Goal: Task Accomplishment & Management: Use online tool/utility

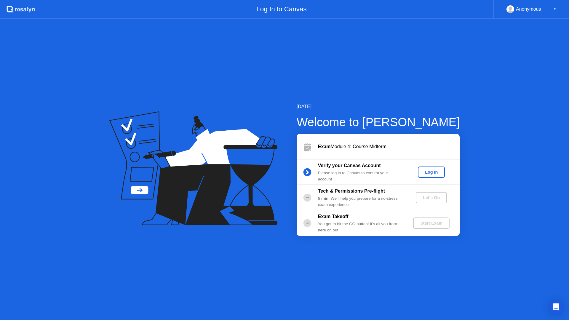
click at [435, 171] on div "Log In" at bounding box center [431, 172] width 22 height 5
click at [432, 195] on div "Let's Go" at bounding box center [431, 197] width 26 height 5
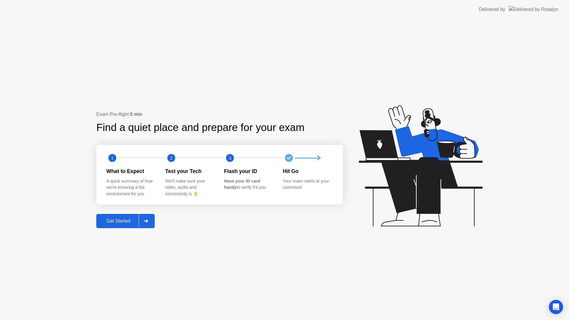
click at [127, 222] on div "Get Started" at bounding box center [118, 220] width 41 height 5
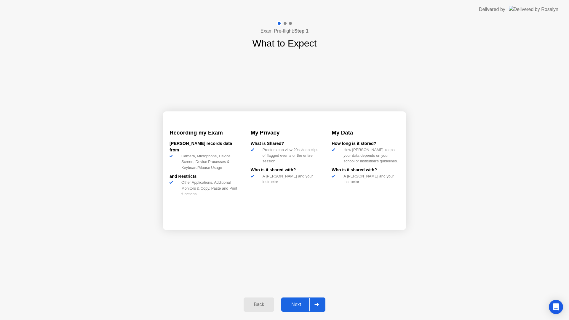
click at [319, 306] on div at bounding box center [316, 305] width 14 height 14
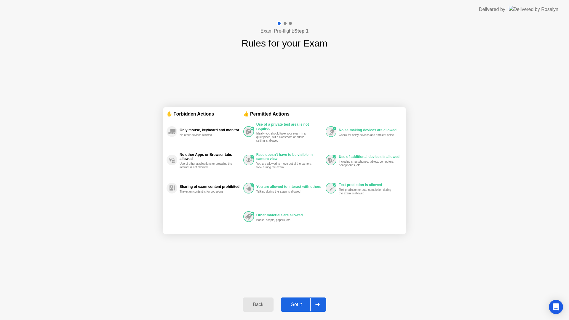
click at [324, 304] on div at bounding box center [317, 305] width 14 height 14
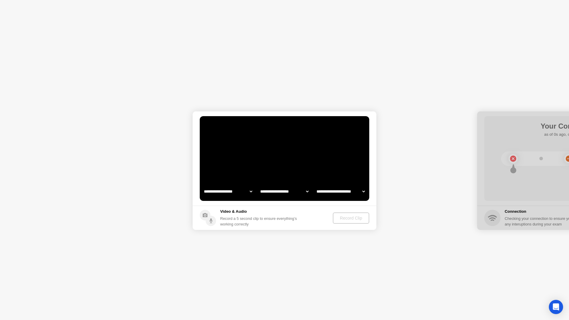
select select "**********"
select select "*******"
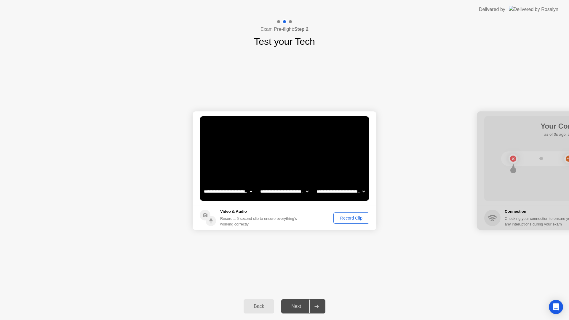
click at [344, 223] on button "Record Clip" at bounding box center [351, 217] width 36 height 11
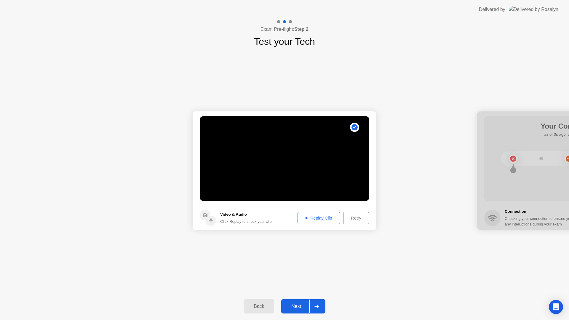
click at [311, 220] on div "Replay Clip" at bounding box center [319, 218] width 39 height 5
click at [295, 307] on div "Next" at bounding box center [296, 306] width 26 height 5
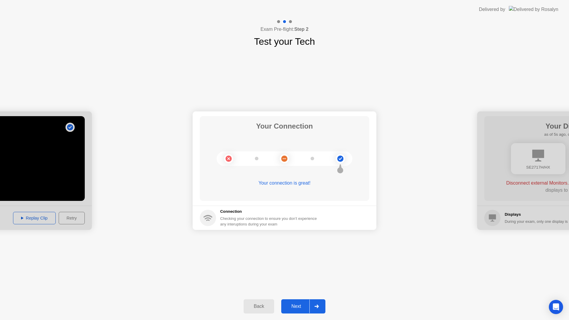
click at [301, 309] on div "Next" at bounding box center [296, 306] width 26 height 5
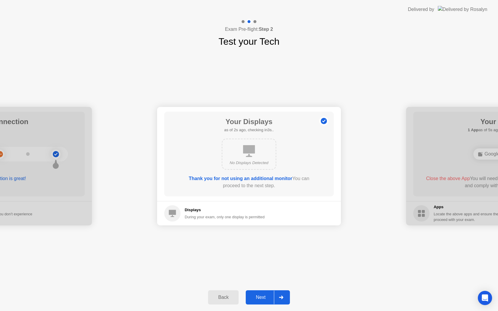
click at [276, 294] on div at bounding box center [281, 298] width 14 height 14
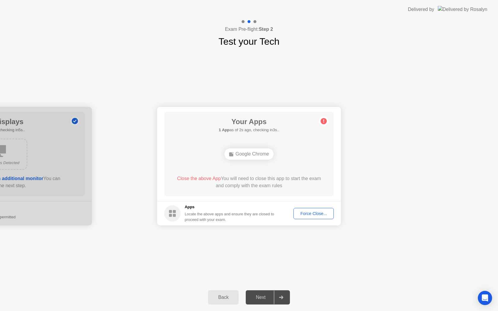
click at [311, 211] on div "Force Close..." at bounding box center [313, 213] width 36 height 5
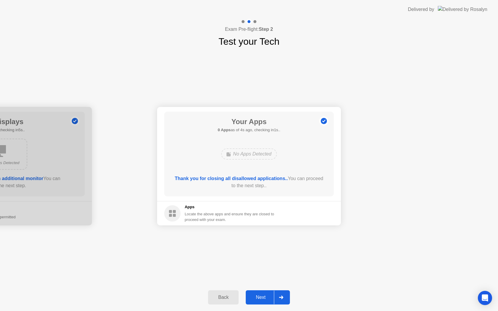
click at [263, 296] on div "Next" at bounding box center [260, 297] width 26 height 5
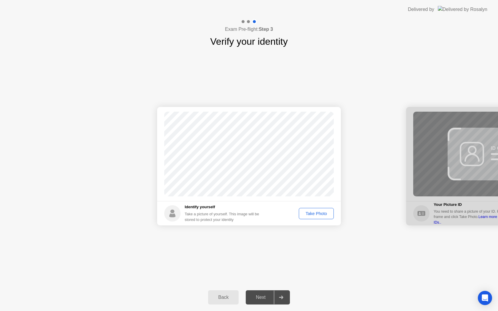
click at [318, 216] on div "Take Photo" at bounding box center [316, 213] width 31 height 5
click at [262, 296] on div "Next" at bounding box center [260, 297] width 26 height 5
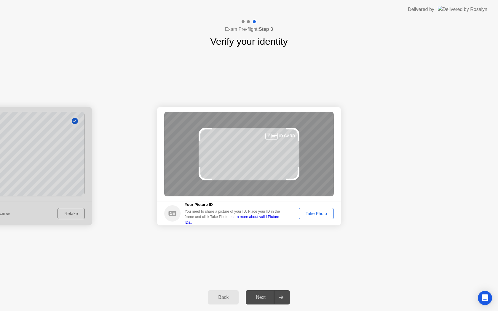
click at [316, 215] on div "Take Photo" at bounding box center [316, 213] width 31 height 5
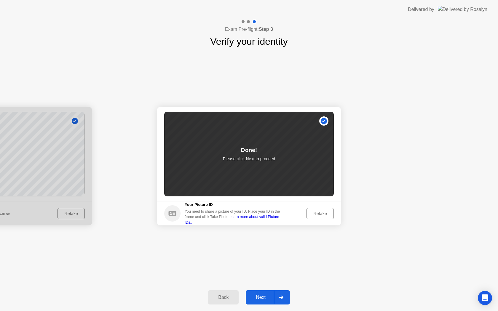
click at [281, 293] on div at bounding box center [281, 298] width 14 height 14
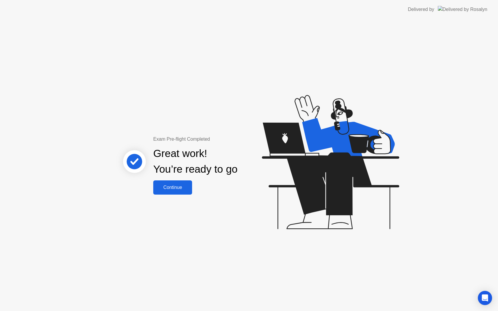
click at [194, 190] on div "Exam Pre-flight Completed Great work! You’re ready to go Continue" at bounding box center [196, 165] width 160 height 59
click at [189, 188] on div "Continue" at bounding box center [172, 187] width 35 height 5
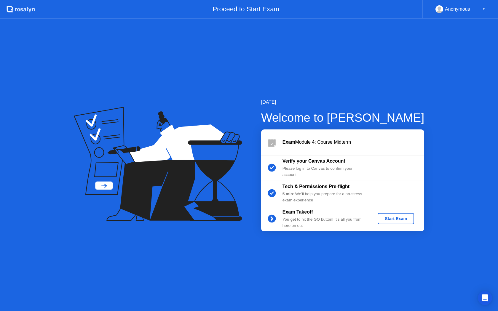
click at [390, 218] on div "Start Exam" at bounding box center [396, 218] width 32 height 5
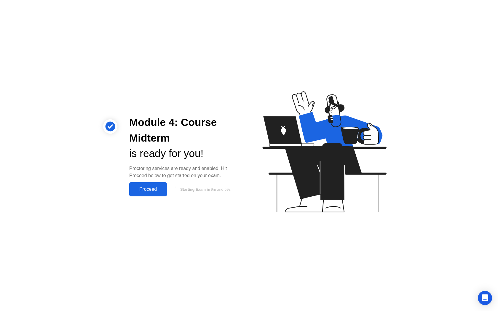
click at [153, 195] on button "Proceed" at bounding box center [148, 189] width 38 height 14
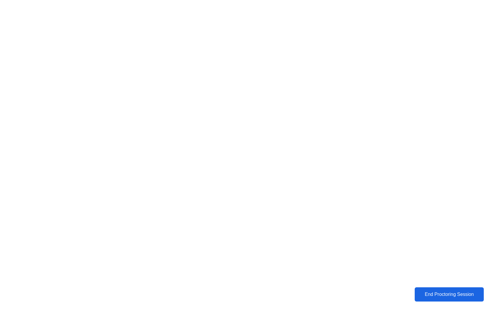
click at [451, 293] on div "End Proctoring Session" at bounding box center [448, 294] width 65 height 5
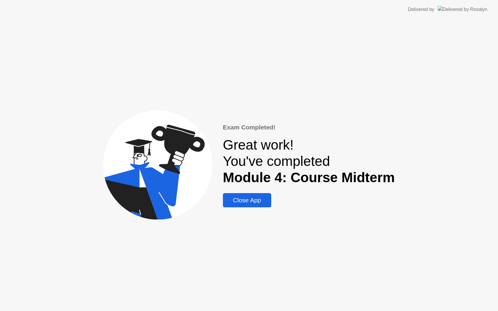
click at [252, 204] on div "Close App" at bounding box center [247, 200] width 45 height 7
